Goal: Task Accomplishment & Management: Manage account settings

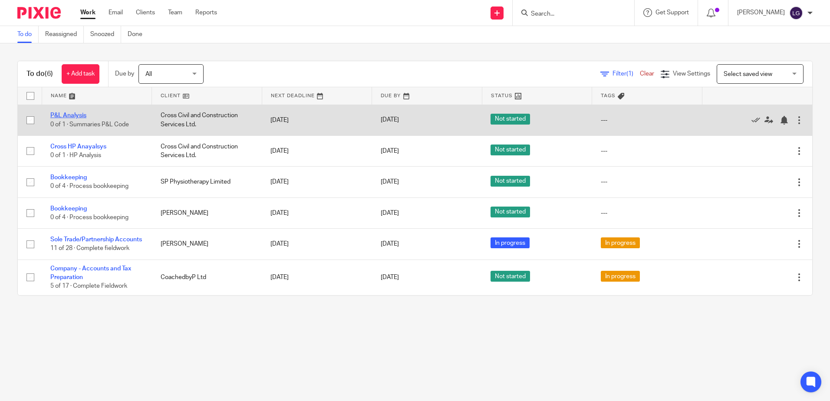
click at [66, 115] on link "P&L Analysis" at bounding box center [68, 115] width 36 height 6
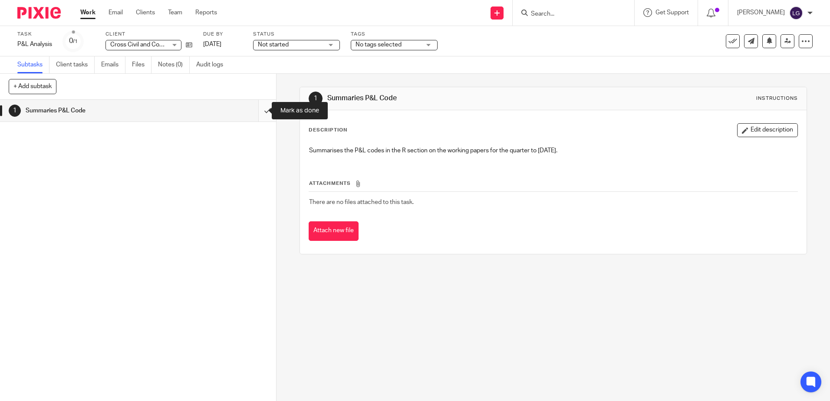
click at [258, 113] on input "submit" at bounding box center [138, 111] width 276 height 22
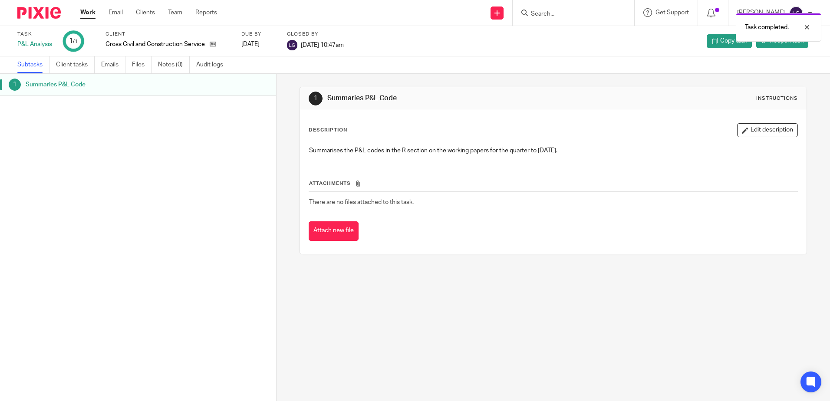
click at [86, 13] on link "Work" at bounding box center [87, 12] width 15 height 9
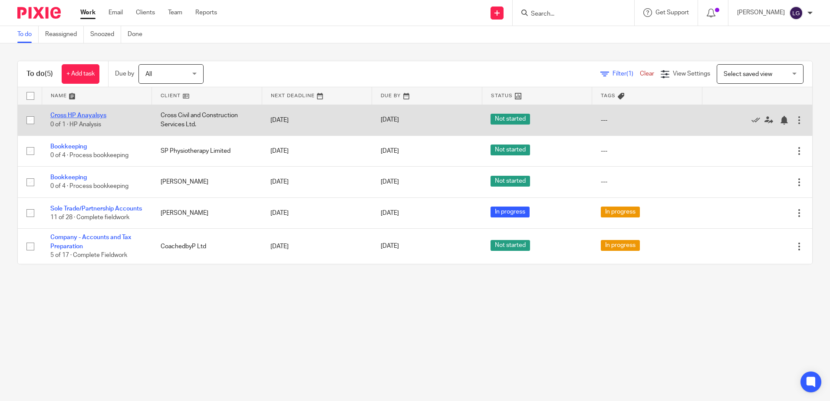
click at [79, 116] on link "Cross HP Anayalsys" at bounding box center [78, 115] width 56 height 6
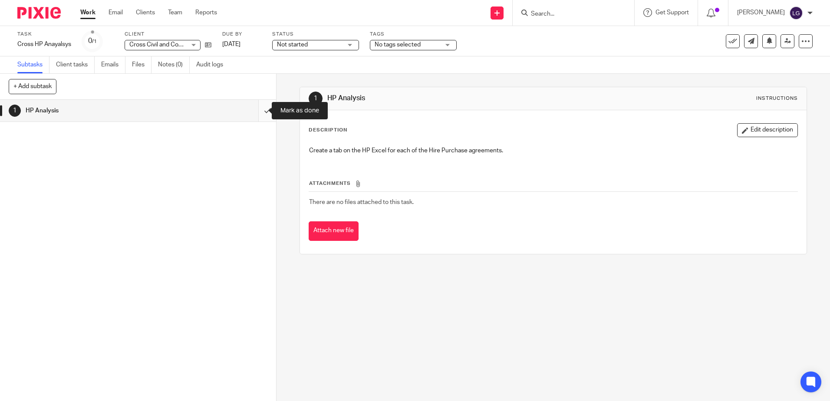
click at [264, 110] on input "submit" at bounding box center [138, 111] width 276 height 22
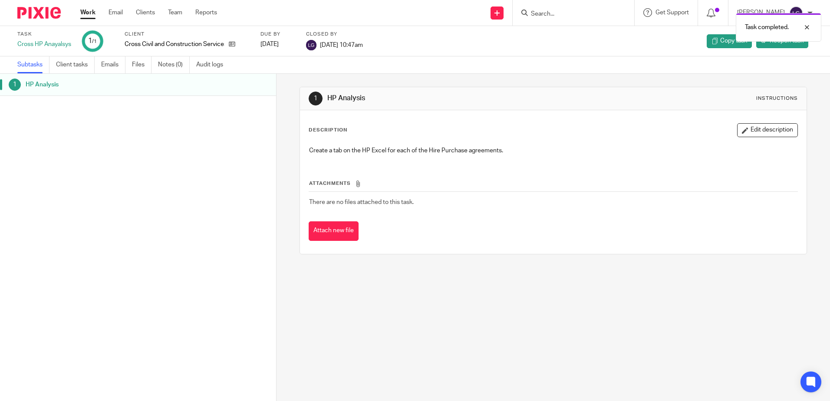
click at [87, 14] on link "Work" at bounding box center [87, 12] width 15 height 9
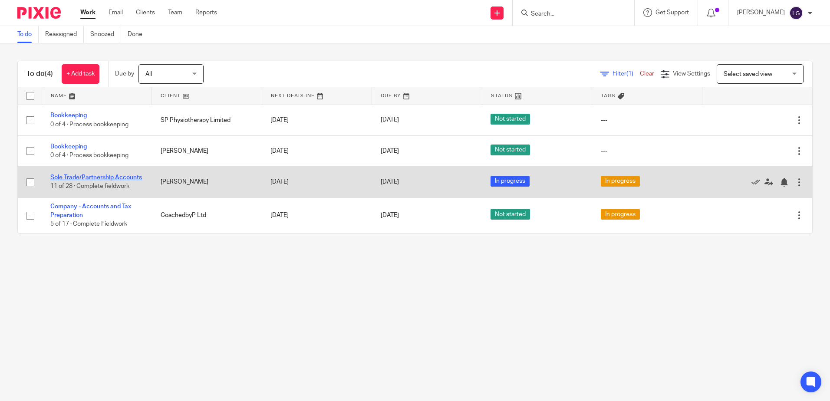
click at [84, 175] on link "Sole Trade/Partnership Accounts" at bounding box center [96, 178] width 92 height 6
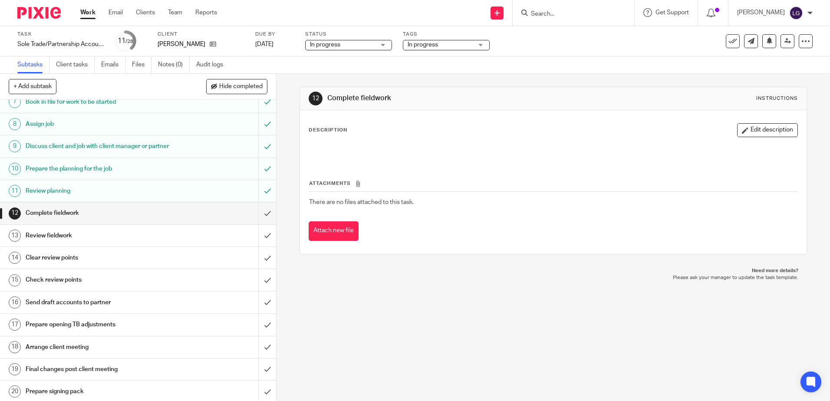
scroll to position [217, 0]
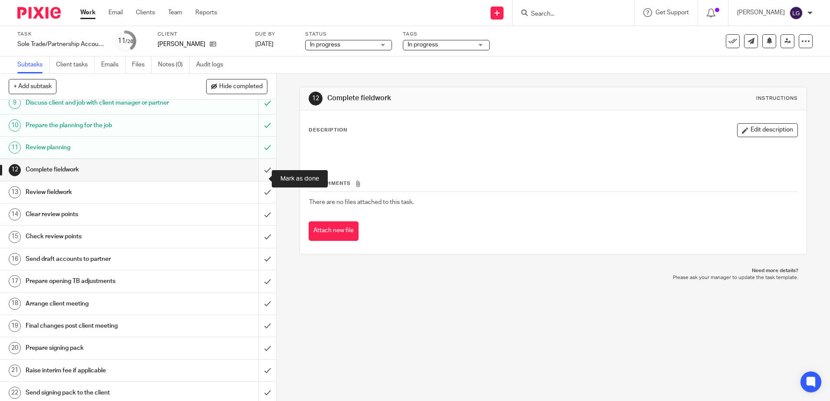
click at [260, 175] on input "submit" at bounding box center [138, 170] width 276 height 22
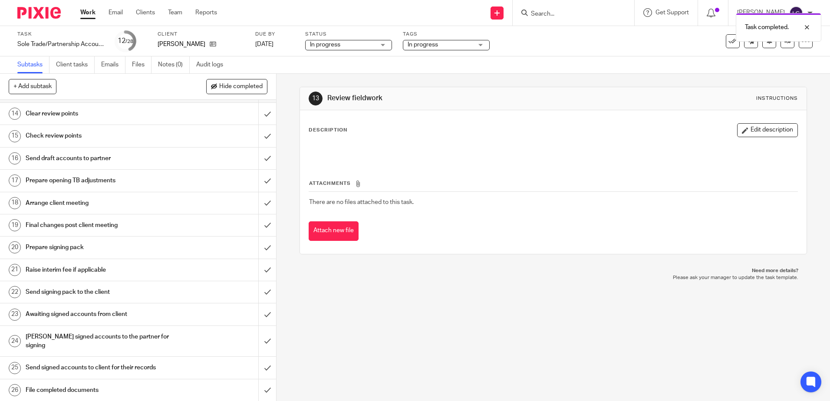
scroll to position [276, 0]
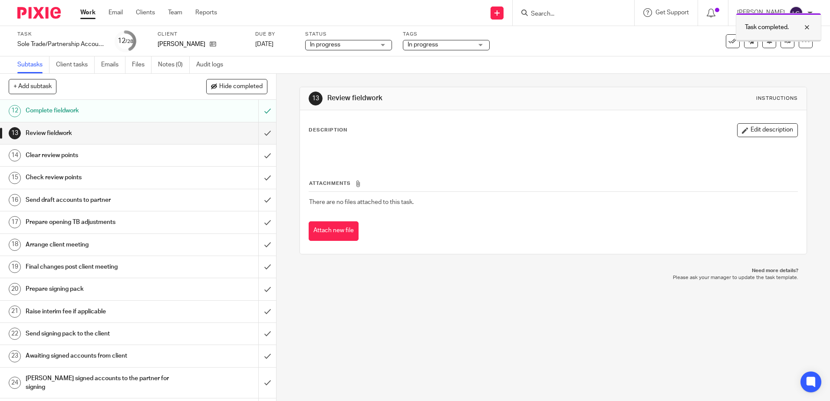
click at [808, 25] on div at bounding box center [800, 27] width 23 height 10
click at [785, 43] on icon at bounding box center [788, 41] width 7 height 7
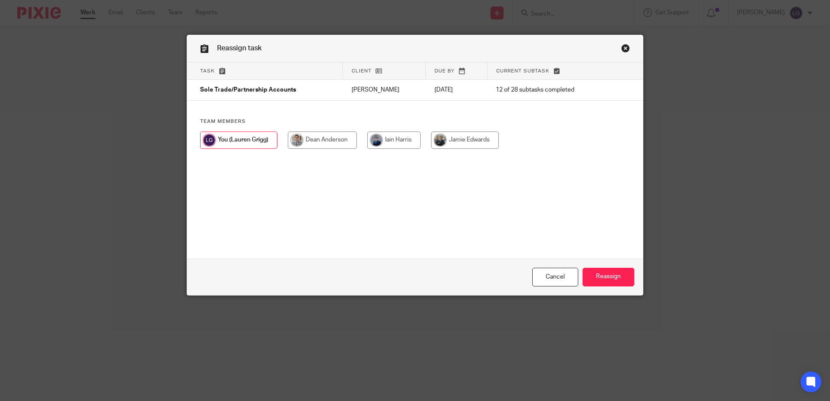
click at [331, 136] on input "radio" at bounding box center [322, 140] width 69 height 17
radio input "true"
click at [615, 277] on input "Reassign" at bounding box center [609, 277] width 52 height 19
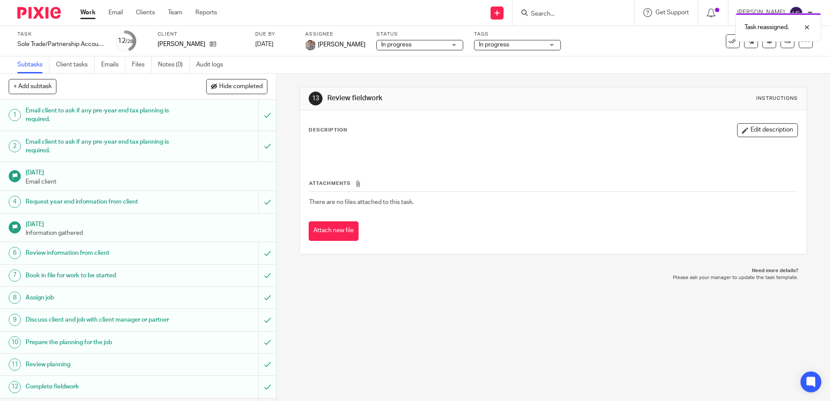
click at [150, 19] on div "Work Email Clients Team Reports Work Email Clients Team Reports Settings" at bounding box center [151, 13] width 159 height 26
click at [150, 17] on div "Work Email Clients Team Reports Work Email Clients Team Reports Settings" at bounding box center [151, 13] width 159 height 26
click at [149, 17] on link "Clients" at bounding box center [145, 12] width 19 height 9
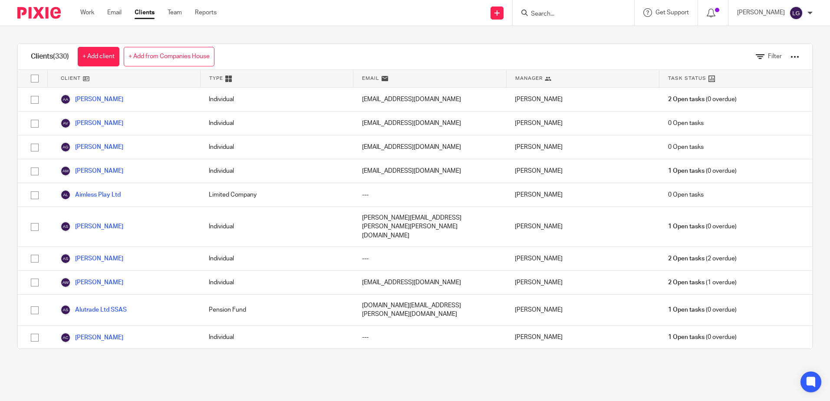
click at [638, 57] on div "Clients (330) + Add client + Add from Companies House Filter" at bounding box center [415, 57] width 795 height 26
click at [756, 57] on icon at bounding box center [760, 57] width 9 height 9
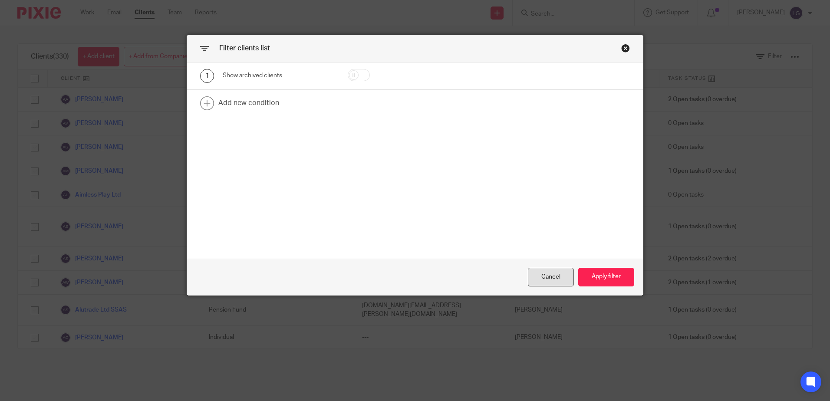
click at [545, 278] on div "Cancel" at bounding box center [551, 277] width 46 height 19
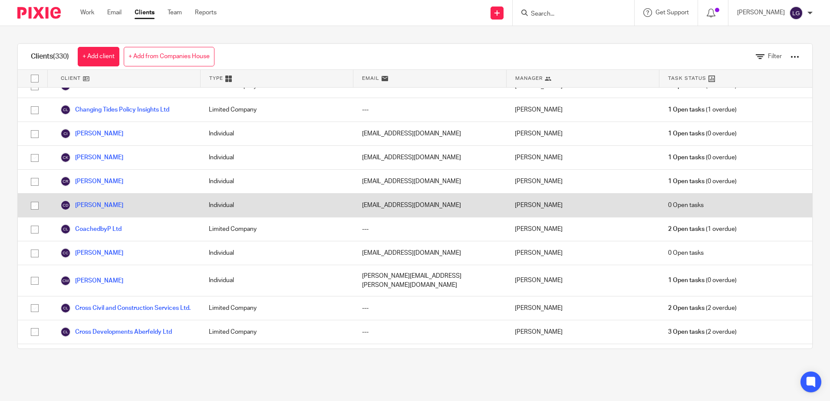
scroll to position [1346, 0]
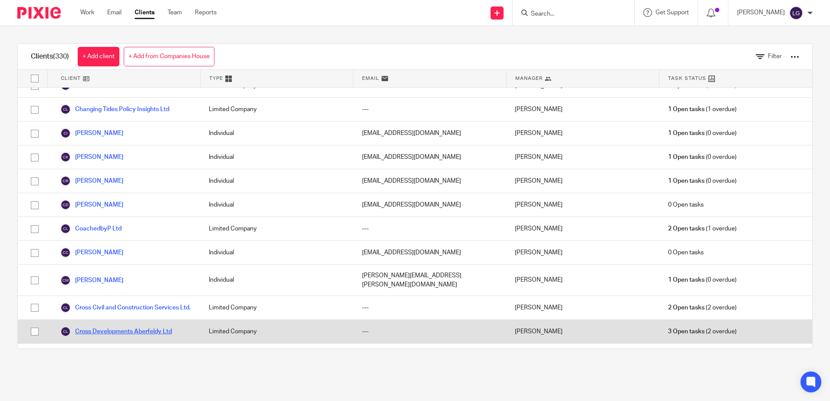
click at [153, 327] on link "Cross Developments Aberfeldy Ltd" at bounding box center [116, 332] width 112 height 10
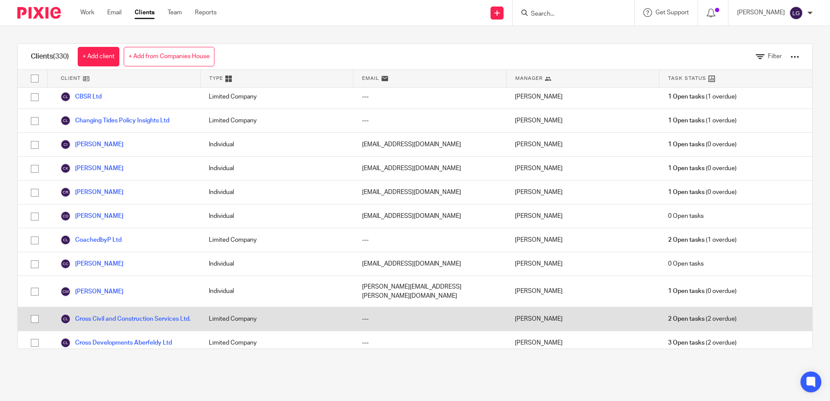
scroll to position [1390, 0]
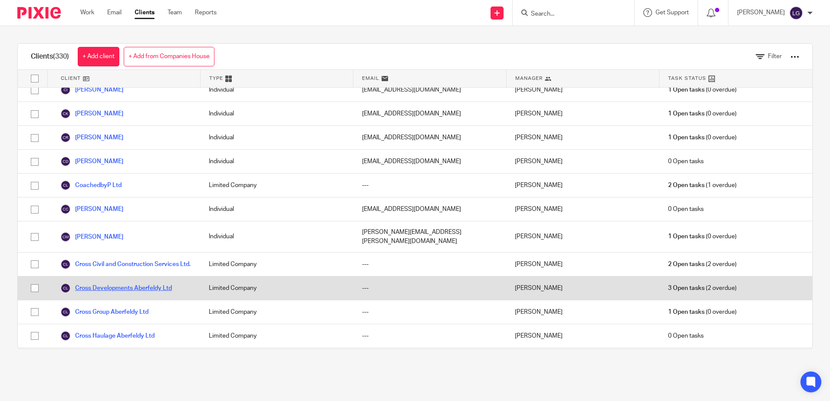
click at [142, 283] on link "Cross Developments Aberfeldy Ltd" at bounding box center [116, 288] width 112 height 10
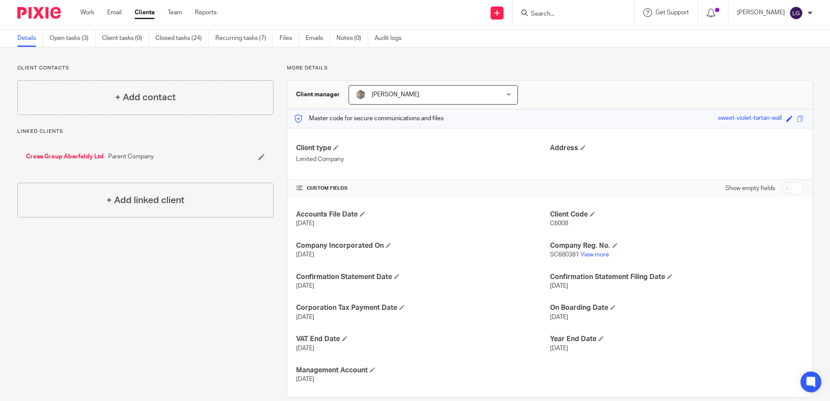
scroll to position [42, 0]
